Goal: Navigation & Orientation: Understand site structure

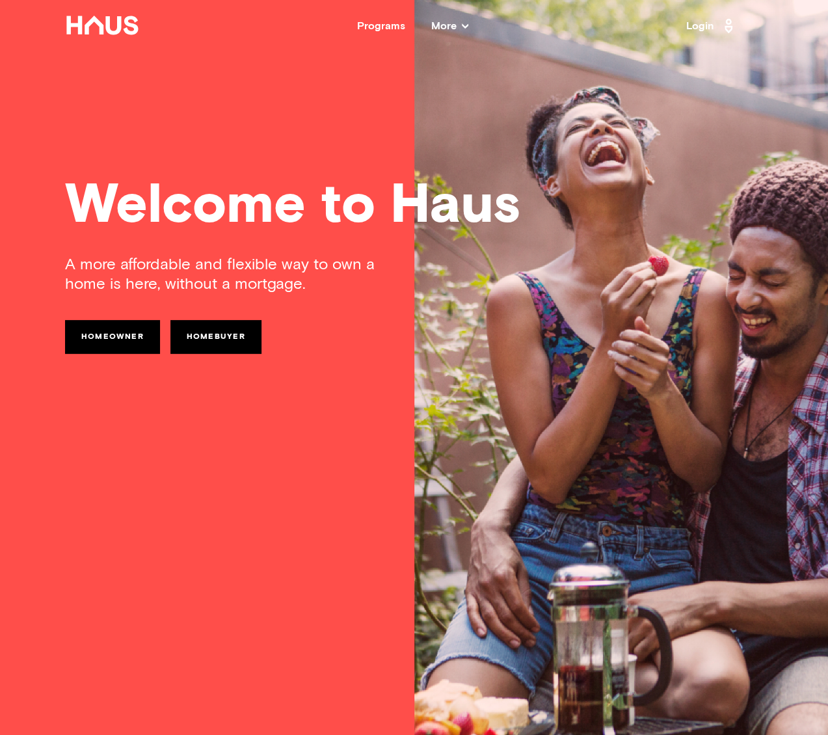
click at [456, 25] on span "More" at bounding box center [449, 26] width 37 height 10
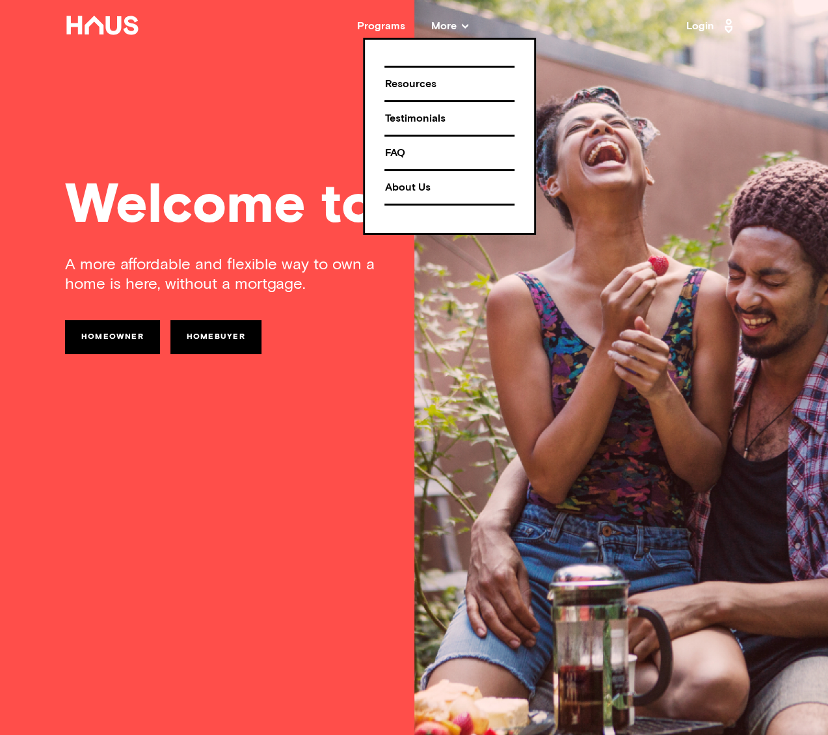
click at [406, 188] on div "About Us" at bounding box center [449, 187] width 130 height 23
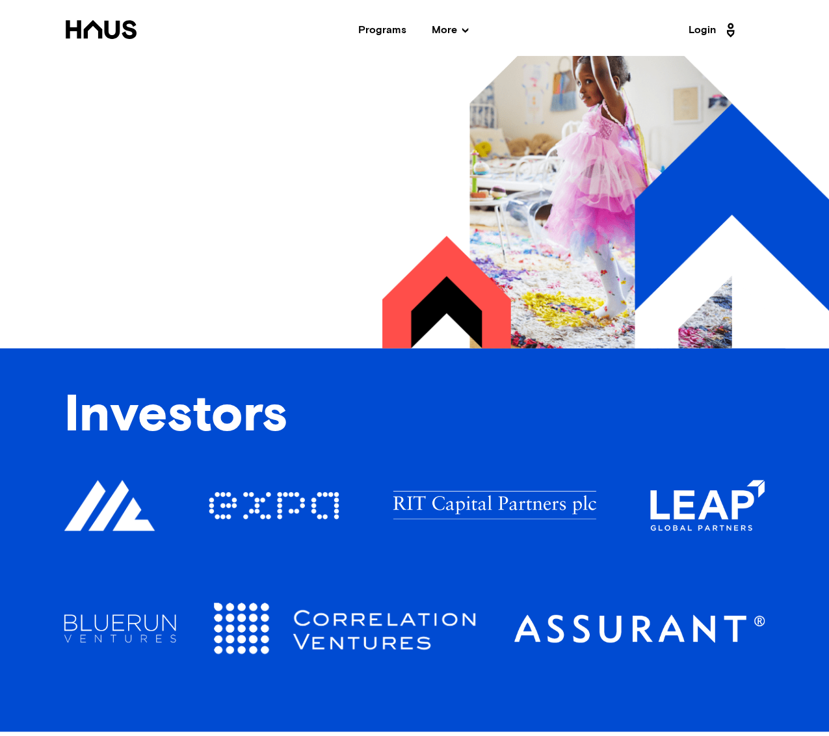
scroll to position [1733, 0]
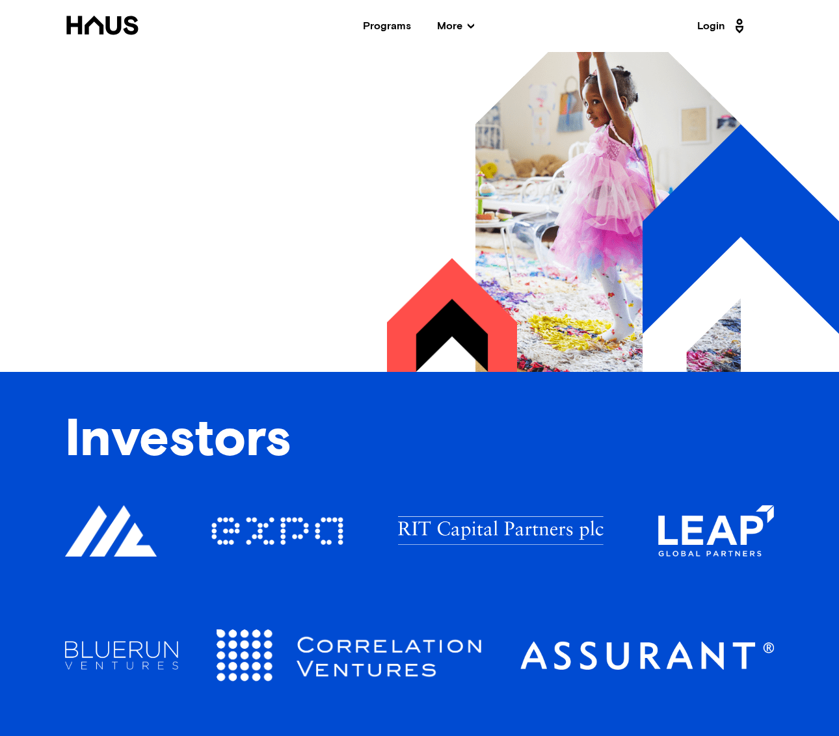
click at [444, 28] on span "More" at bounding box center [455, 26] width 37 height 10
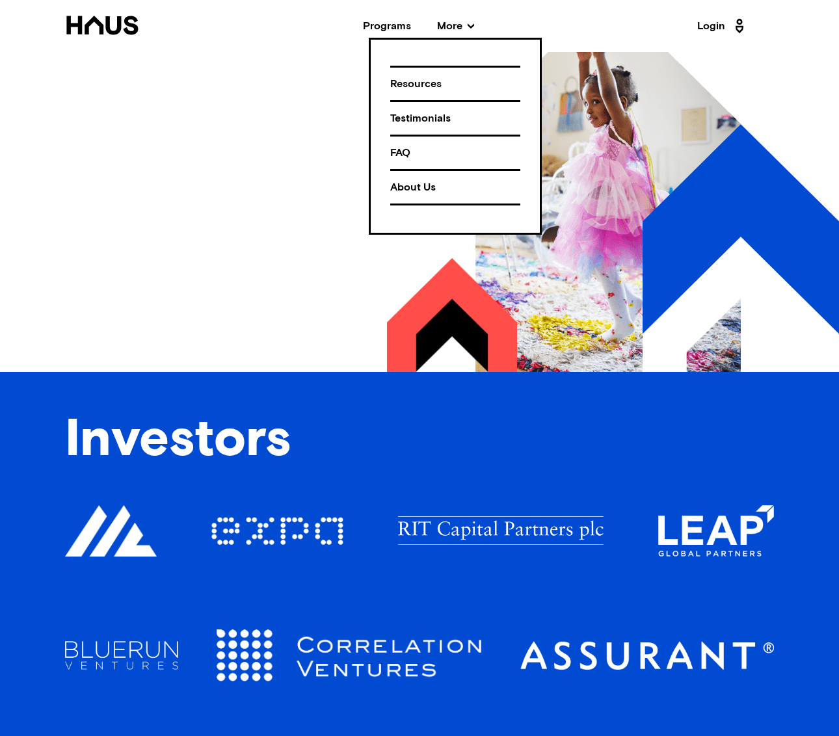
click at [412, 119] on div "Testimonials" at bounding box center [455, 118] width 130 height 23
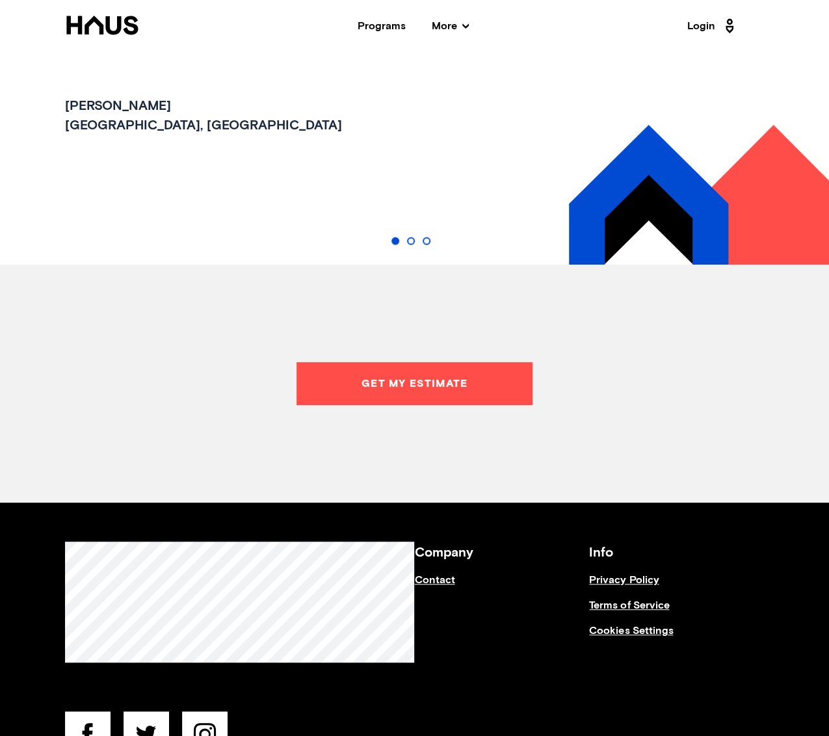
scroll to position [1439, 0]
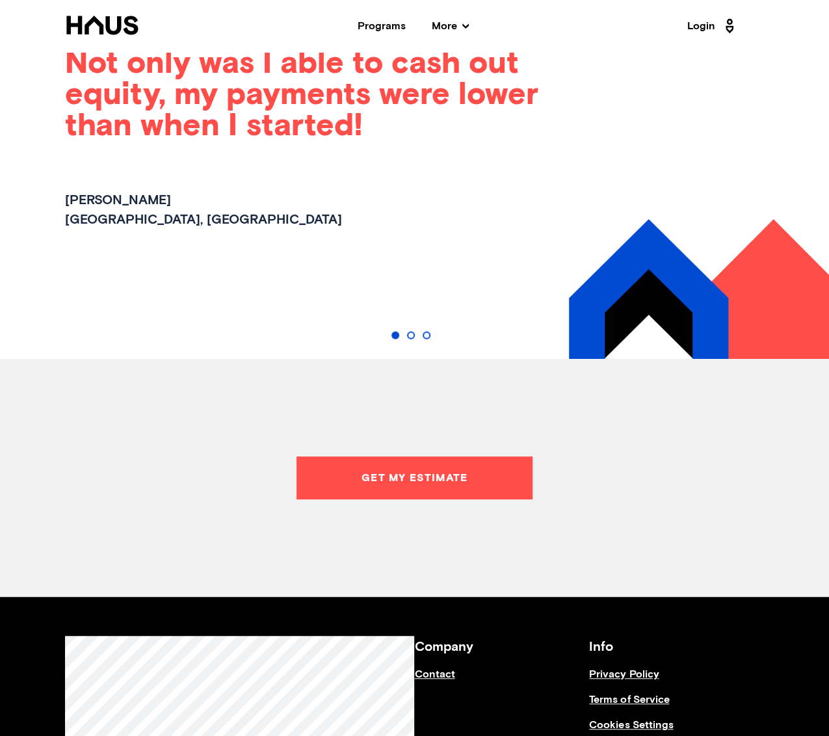
click at [453, 27] on span "More" at bounding box center [450, 26] width 37 height 10
